Goal: Task Accomplishment & Management: Manage account settings

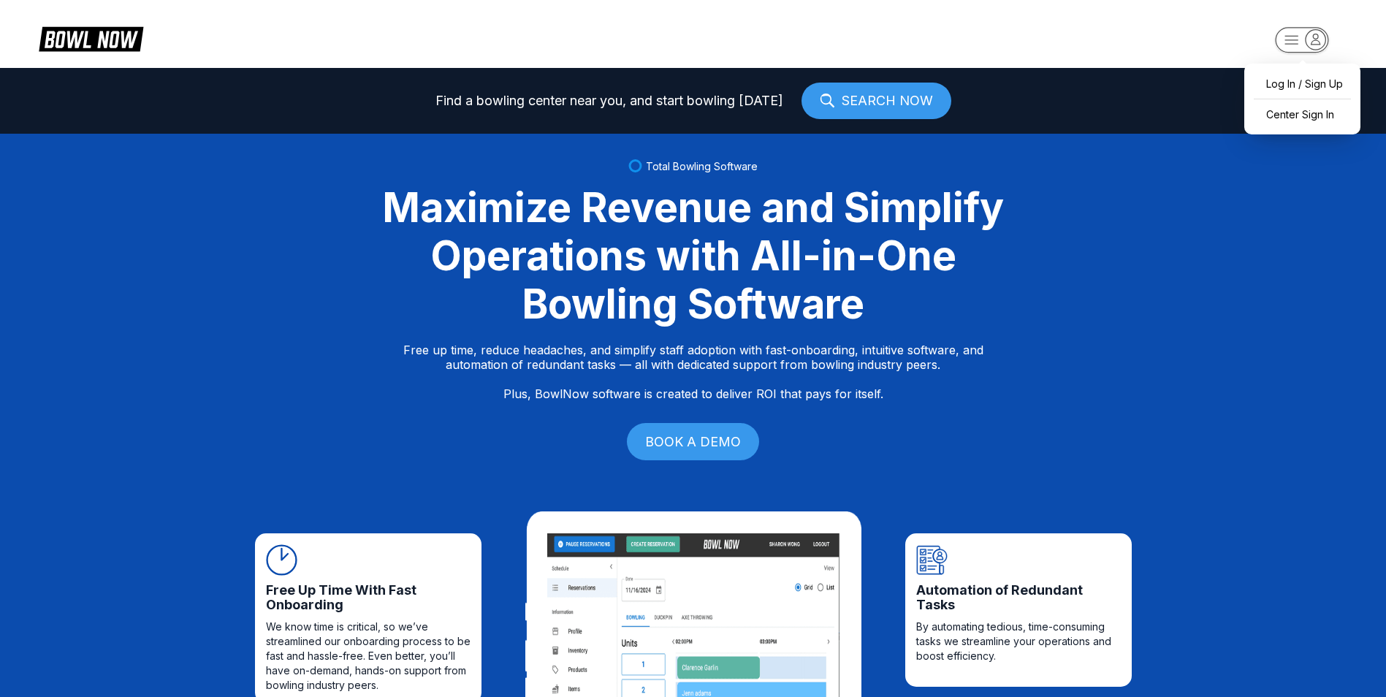
click at [1299, 36] on rect "button" at bounding box center [1301, 40] width 53 height 26
click at [1287, 112] on div "Center Sign In" at bounding box center [1303, 115] width 102 height 26
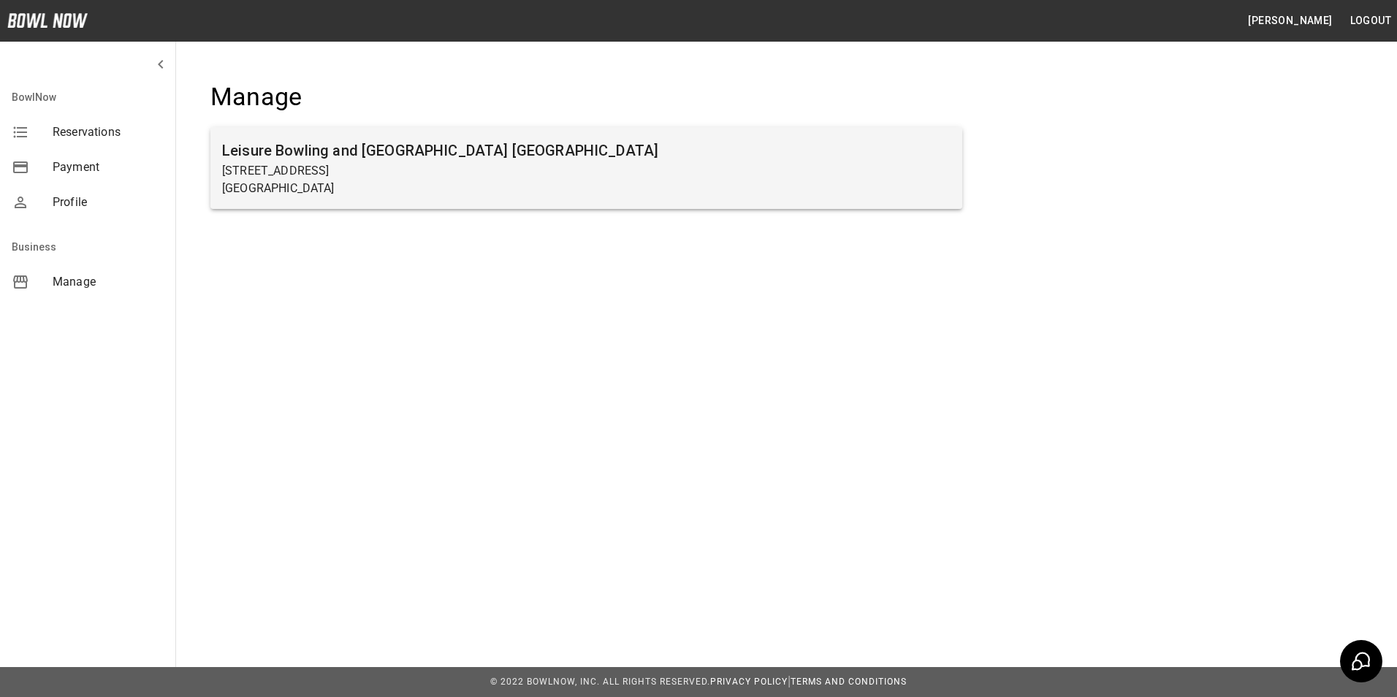
click at [321, 172] on p "[STREET_ADDRESS]" at bounding box center [586, 171] width 729 height 18
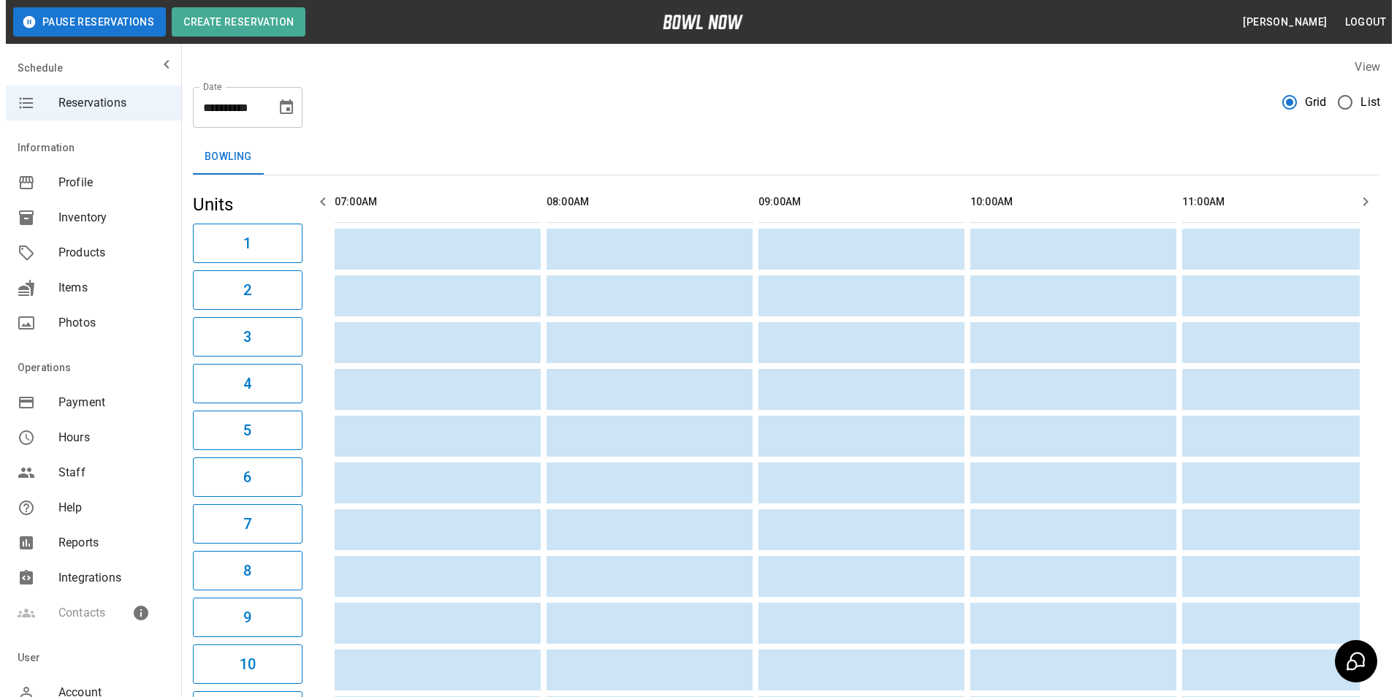
scroll to position [0, 2496]
